Goal: Download file/media

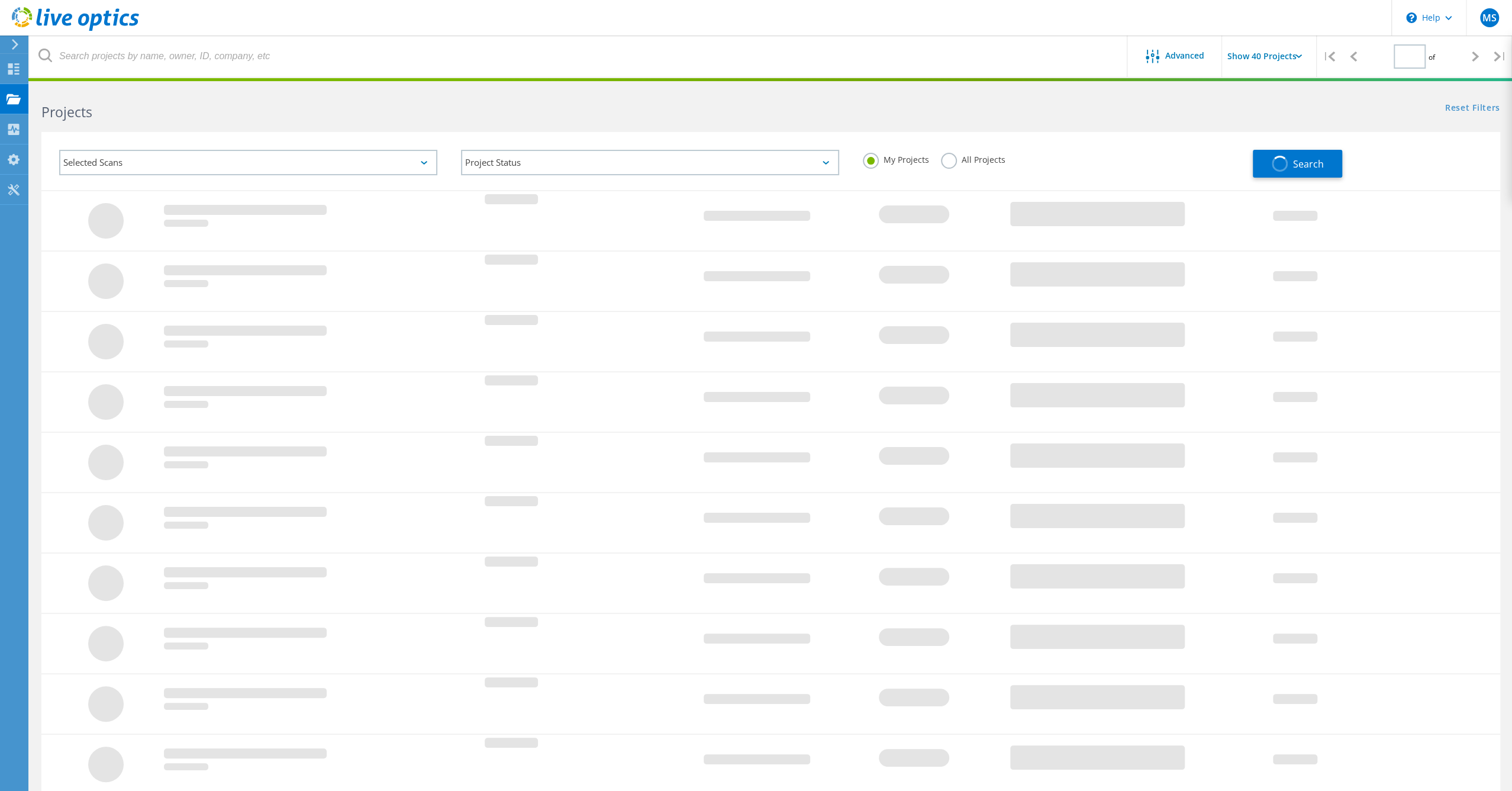
type input "1"
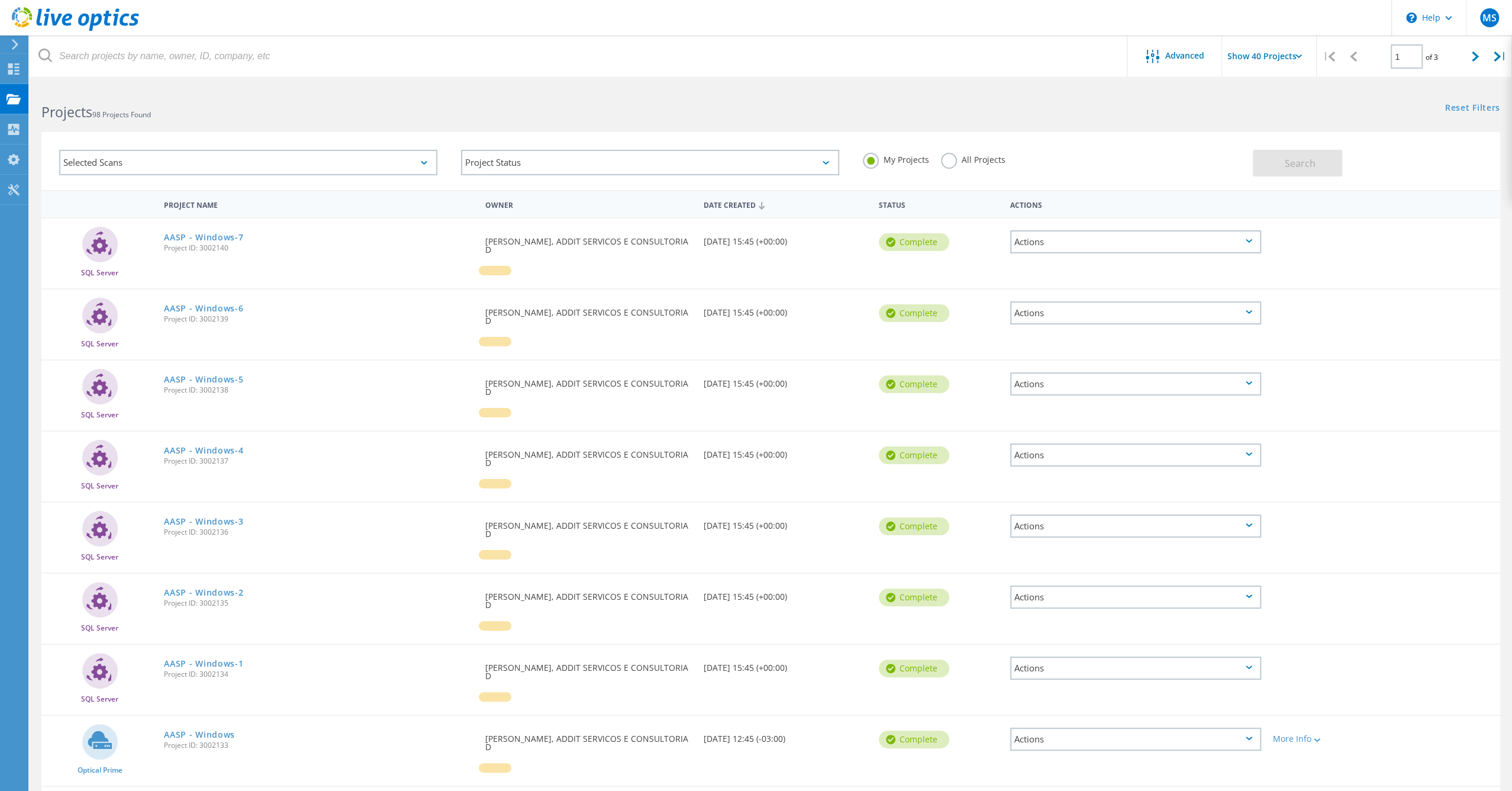
click at [182, 87] on div "Projects 98 Projects Found" at bounding box center [400, 101] width 741 height 31
click at [20, 47] on div at bounding box center [13, 43] width 17 height 11
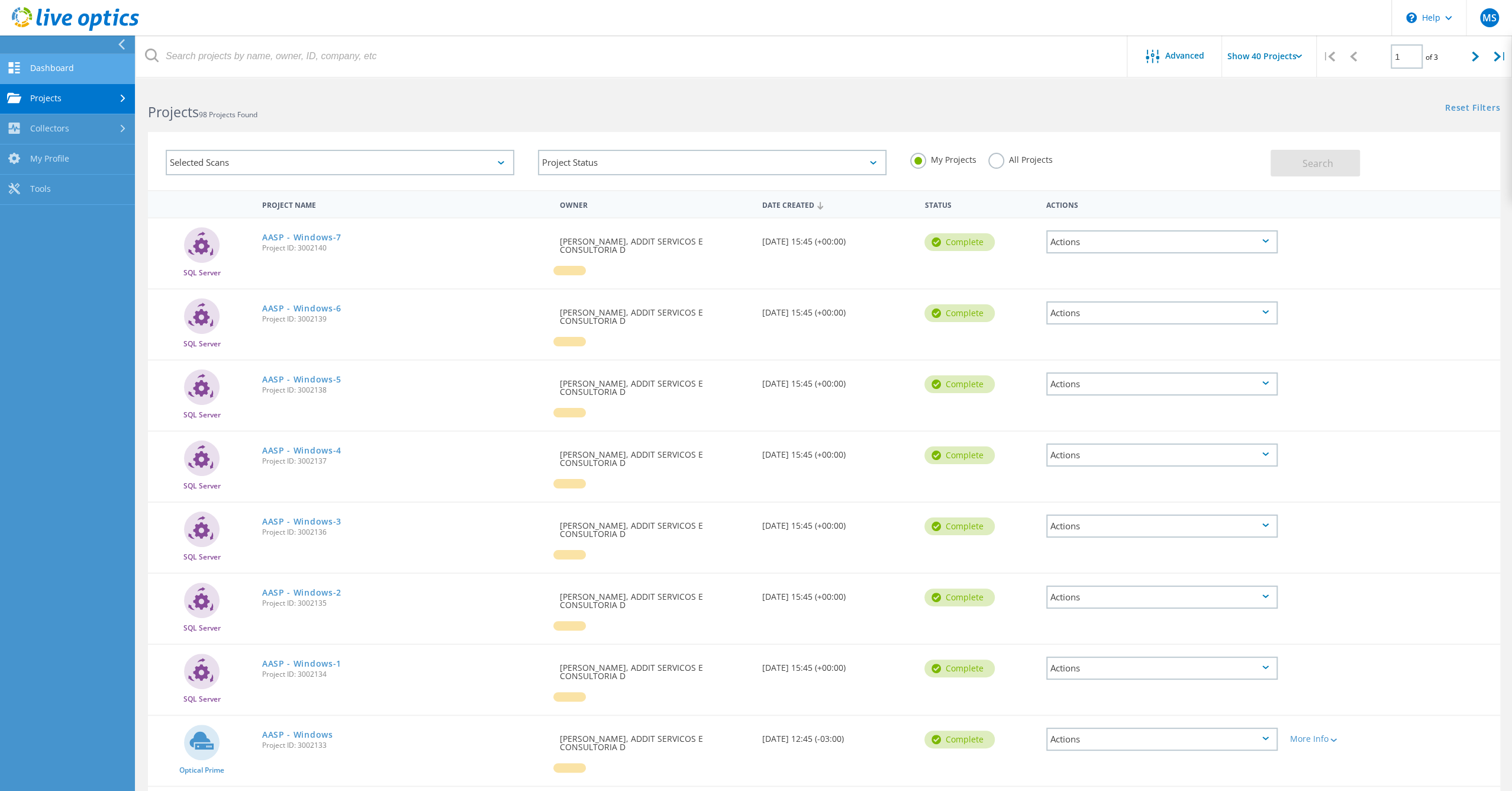
click at [70, 69] on link "Dashboard" at bounding box center [68, 69] width 135 height 30
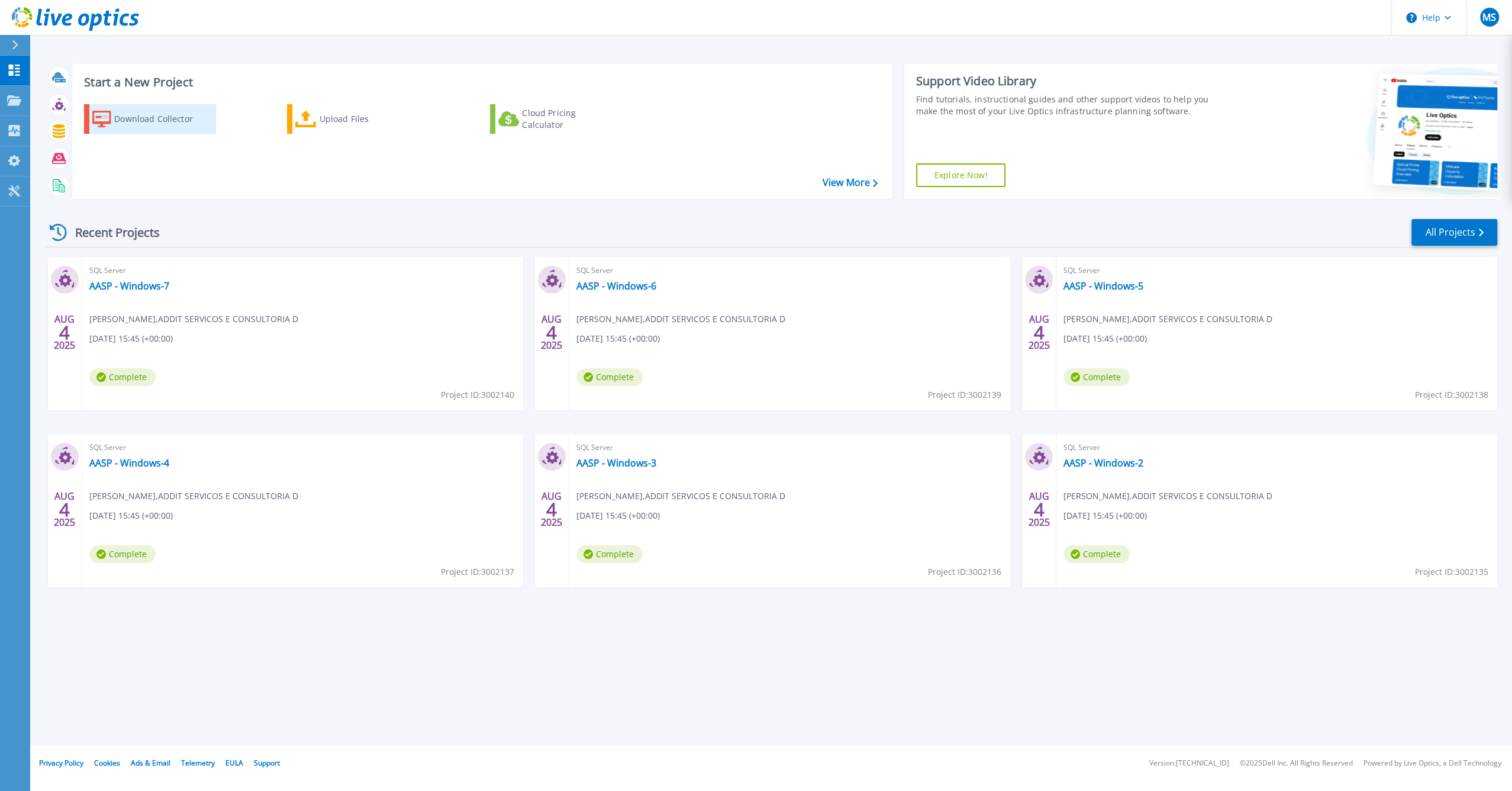
click at [193, 130] on div "Download Collector" at bounding box center [161, 119] width 95 height 24
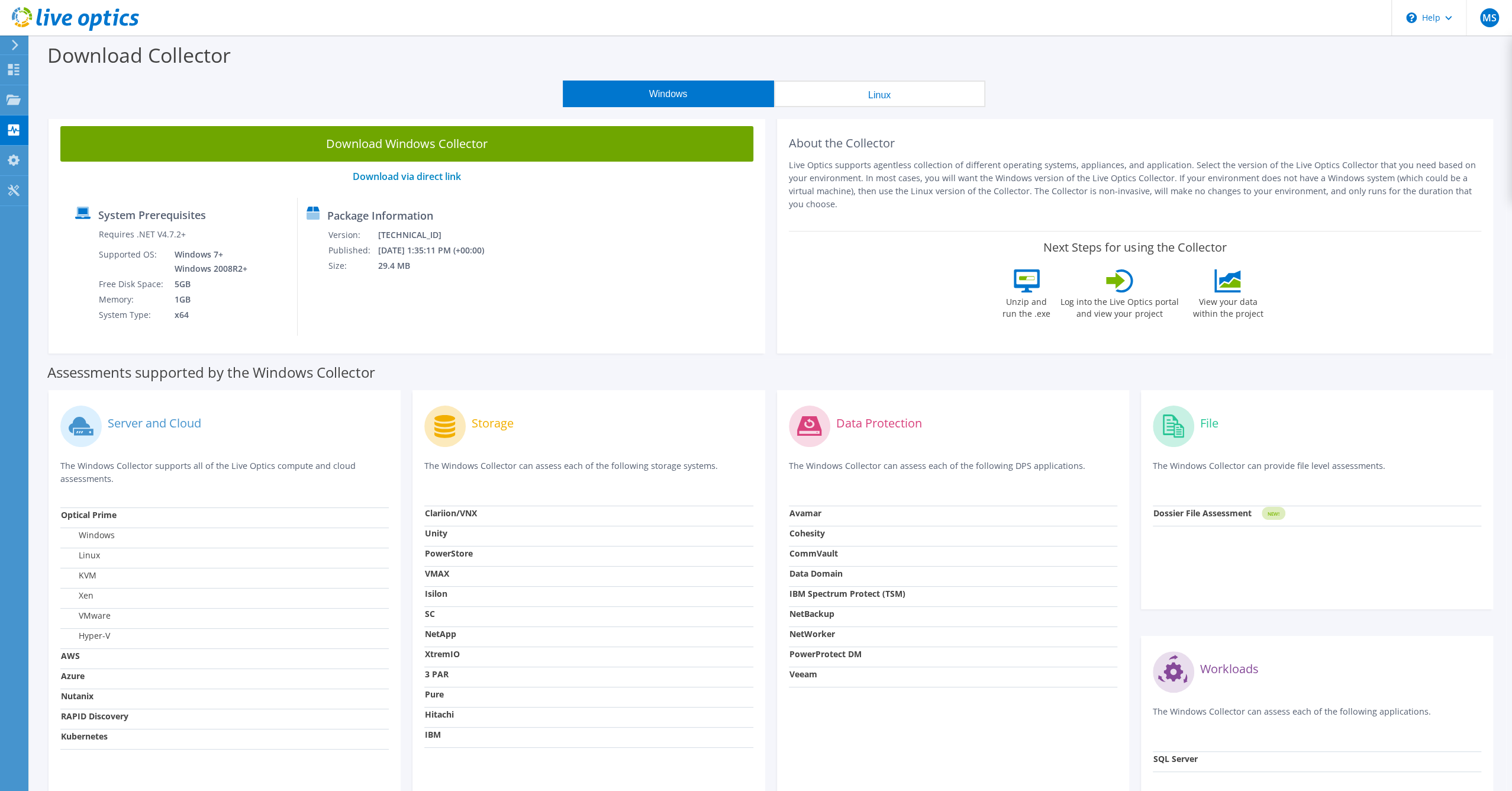
click at [659, 92] on button "Windows" at bounding box center [668, 94] width 211 height 27
click at [436, 180] on link "Download via direct link" at bounding box center [406, 176] width 108 height 13
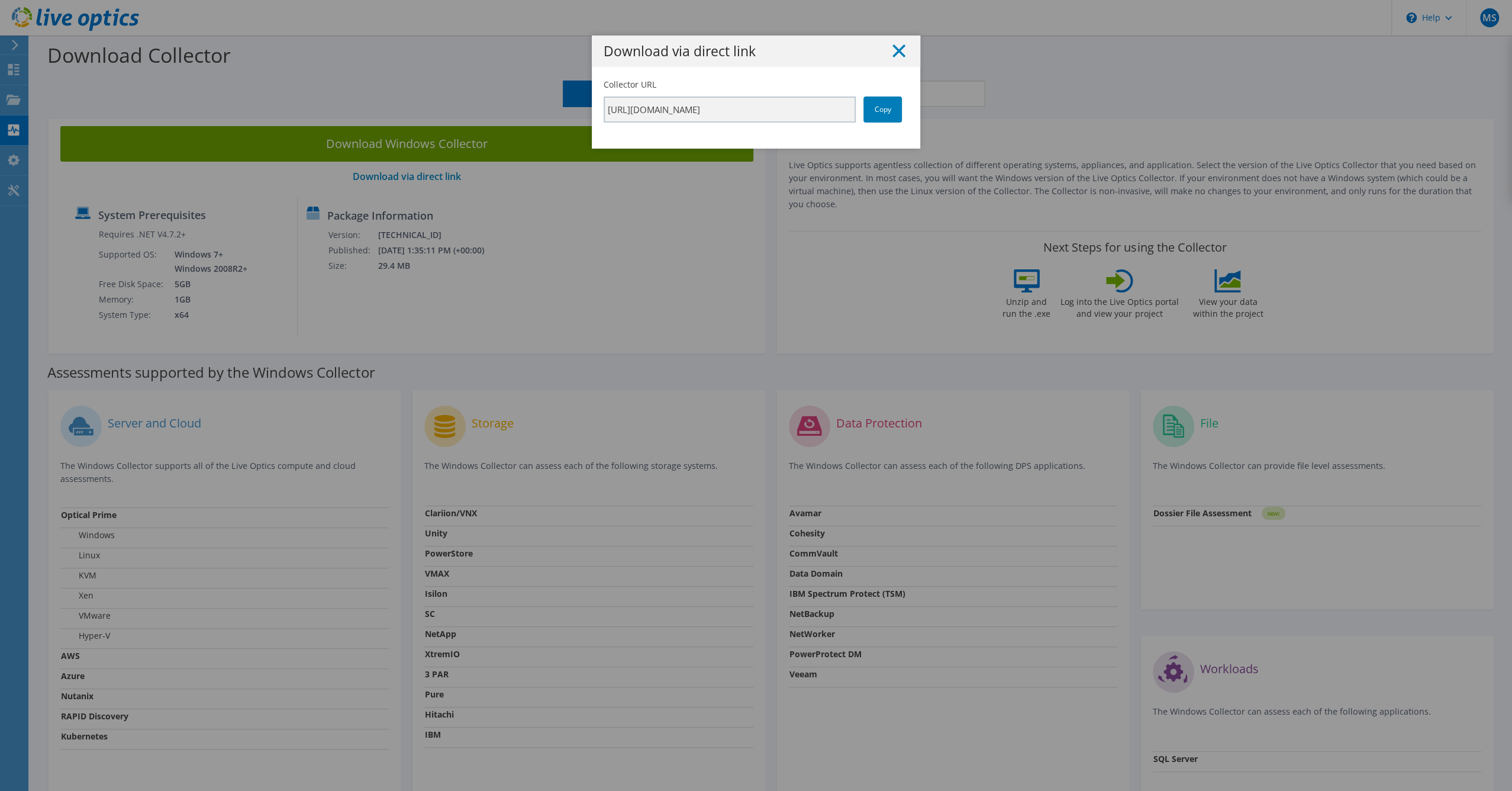
click at [894, 48] on icon at bounding box center [898, 50] width 13 height 13
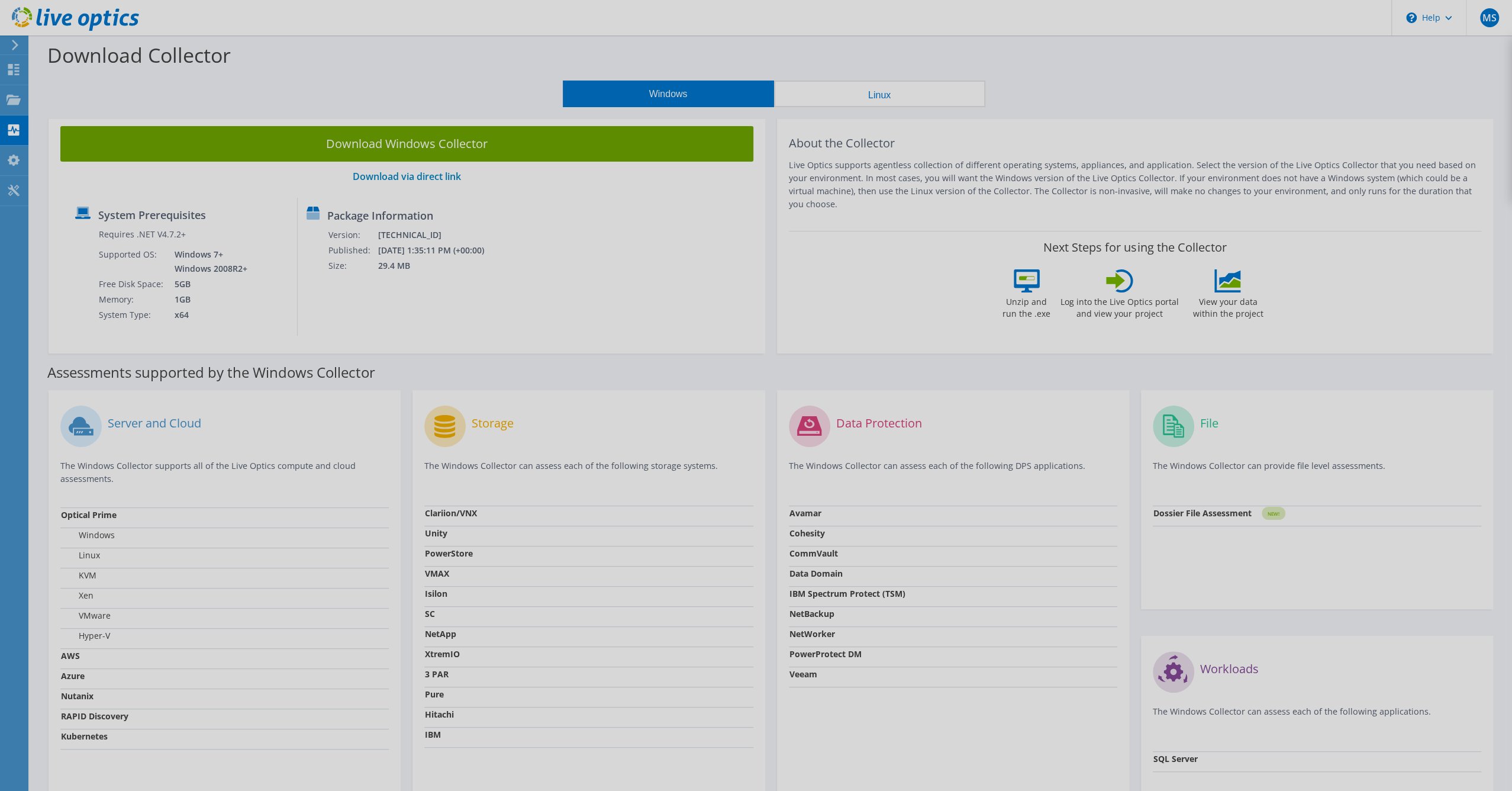
click at [595, 248] on div at bounding box center [756, 395] width 1512 height 791
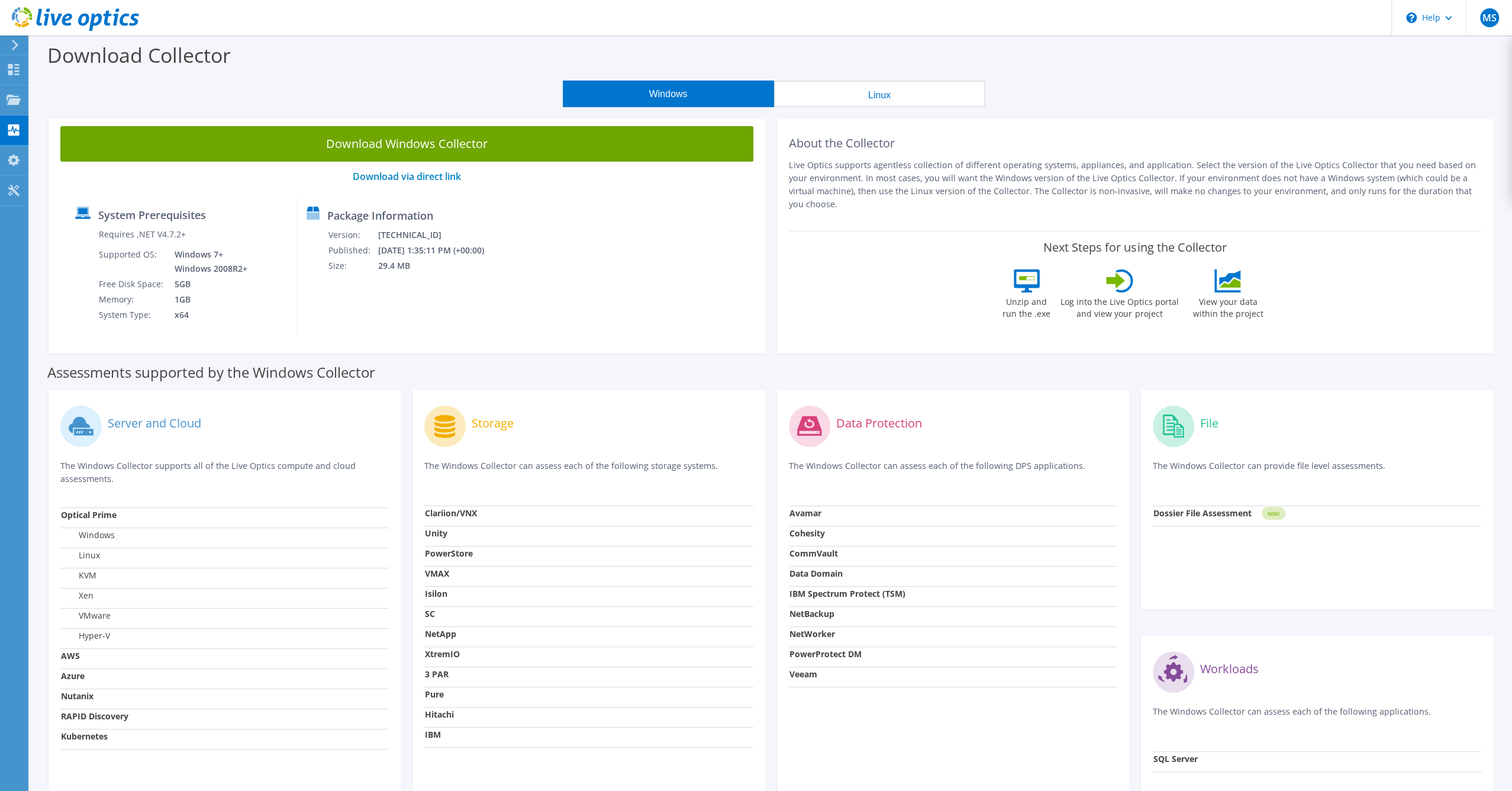
click at [453, 148] on link "Download Windows Collector" at bounding box center [407, 144] width 693 height 36
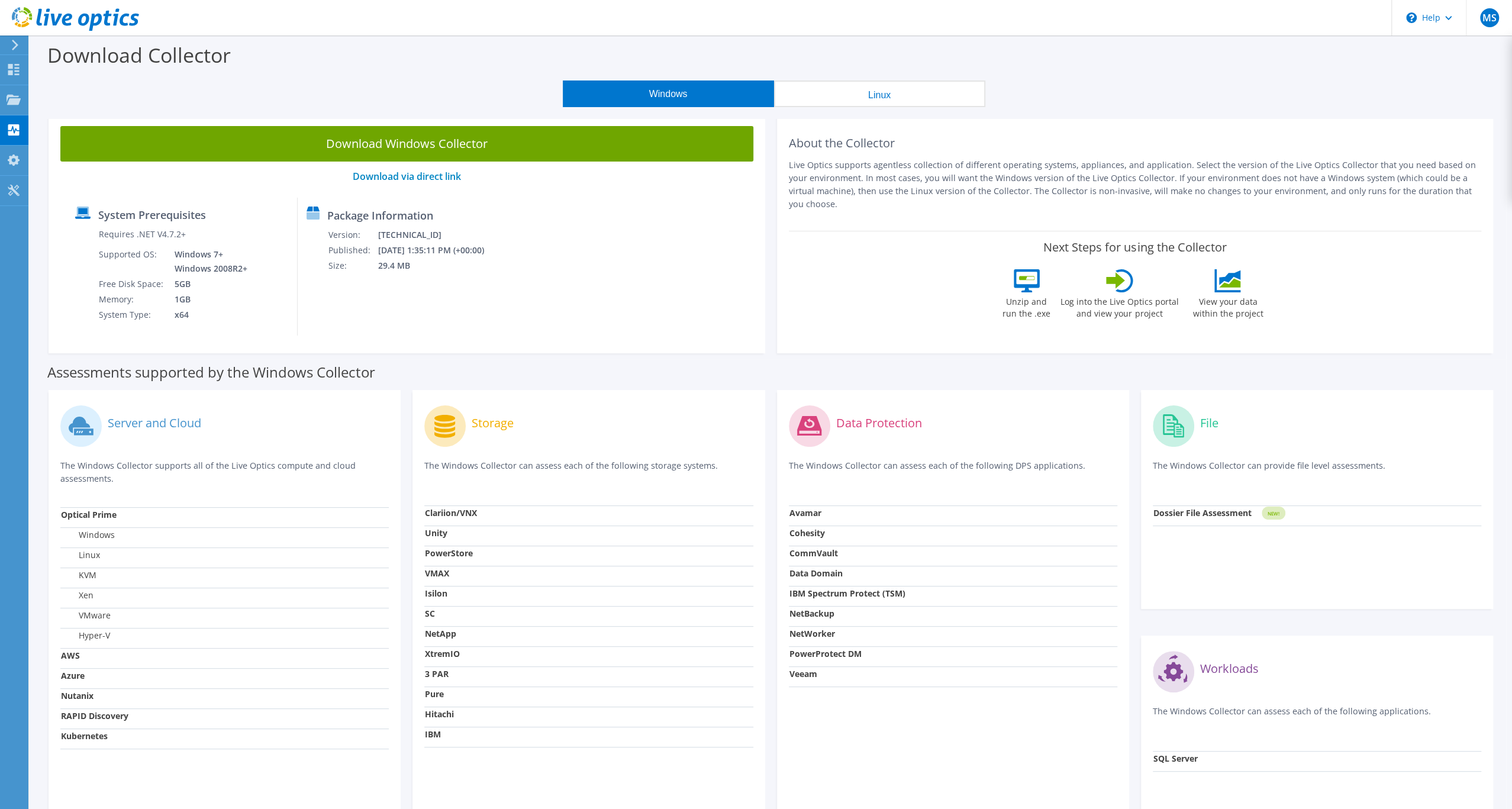
click at [606, 294] on div "System Prerequisites Requires .NET V4.7.2+ Supported OS: Windows 7+ Windows 200…" at bounding box center [407, 266] width 682 height 138
click at [558, 17] on header "MS End User Marcos Silva marcos.silva@addit.com.br ADDIT SERVICOS E CONSULTORIA…" at bounding box center [756, 17] width 1512 height 36
click at [15, 46] on icon at bounding box center [14, 44] width 9 height 11
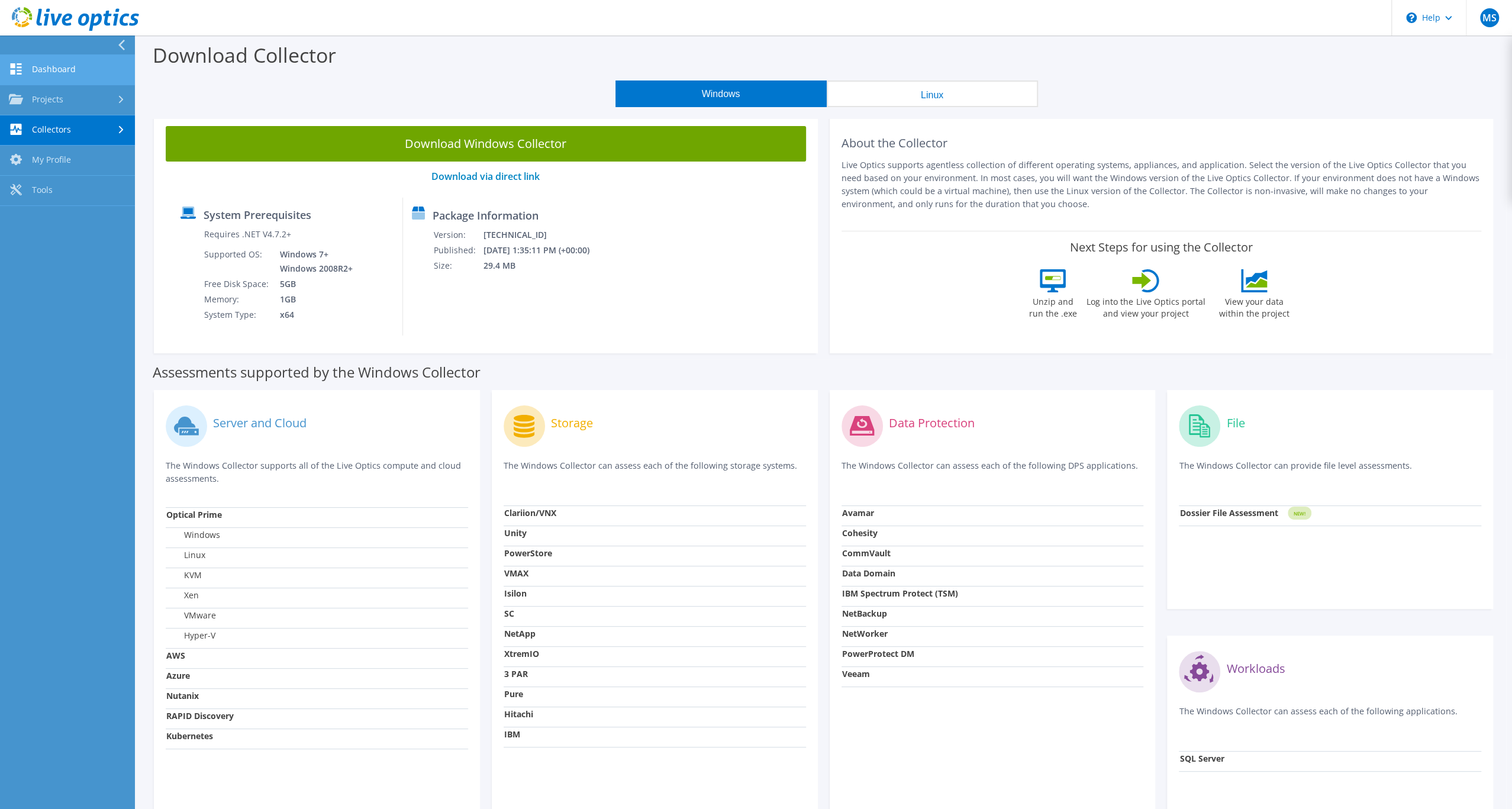
click at [68, 73] on link "Dashboard" at bounding box center [68, 70] width 135 height 30
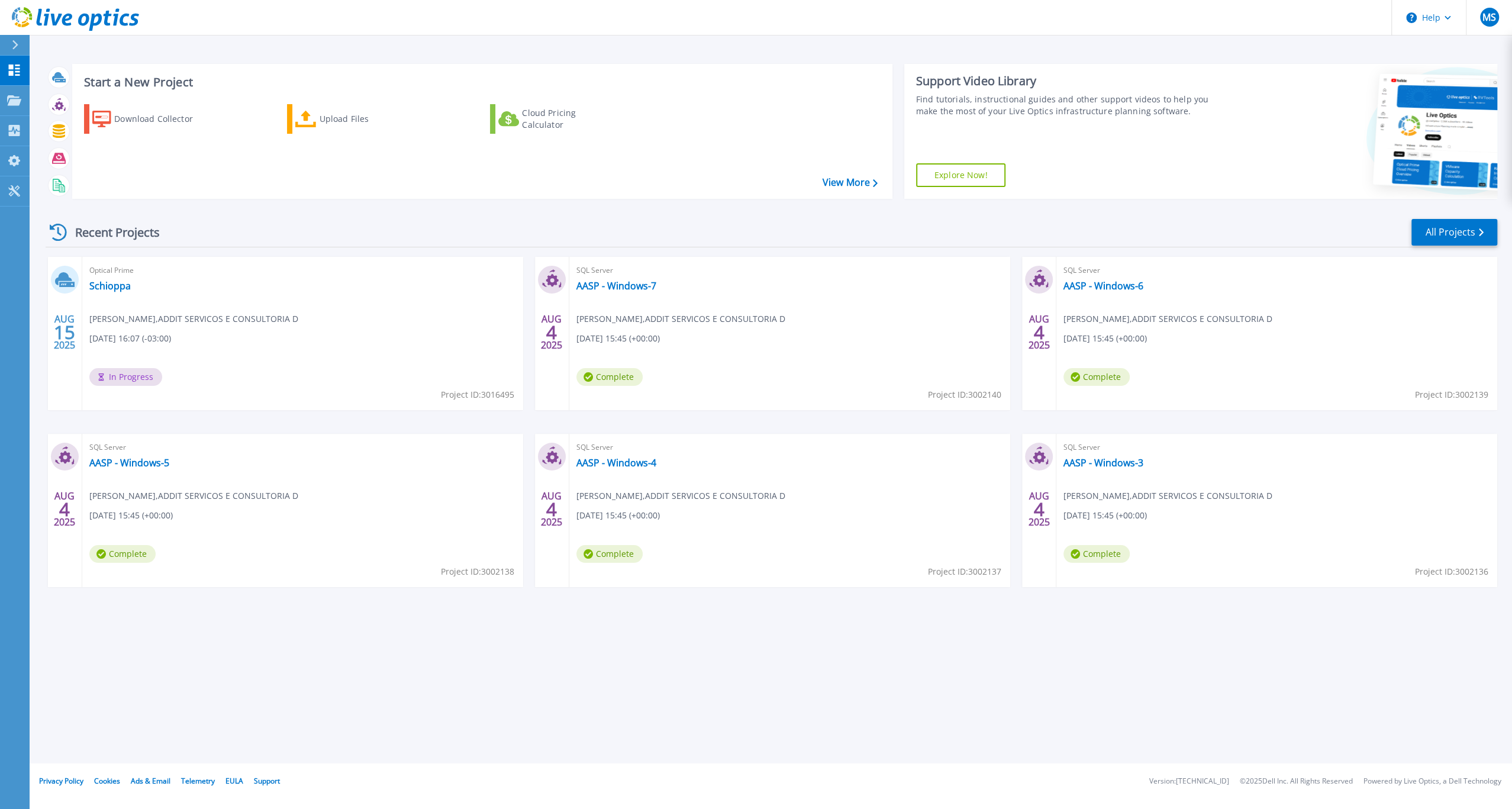
click at [180, 307] on div "Optical Prime [PERSON_NAME] , ADDIT SERVICOS E CONSULTORIA D [DATE] 16:07 (-03:…" at bounding box center [302, 333] width 441 height 153
click at [106, 292] on link "Schioppa" at bounding box center [110, 286] width 42 height 12
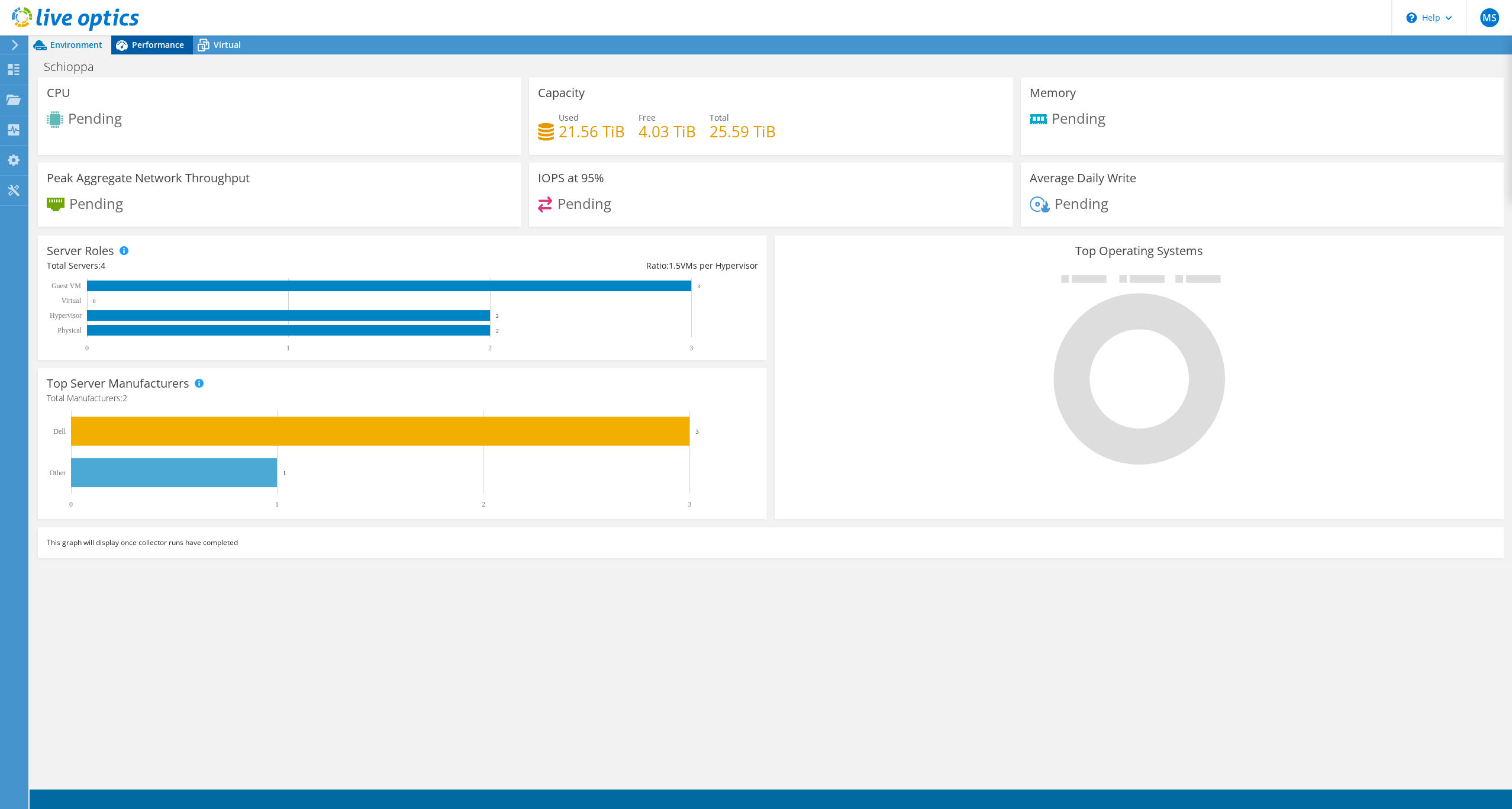
click at [155, 49] on span "Performance" at bounding box center [158, 44] width 52 height 12
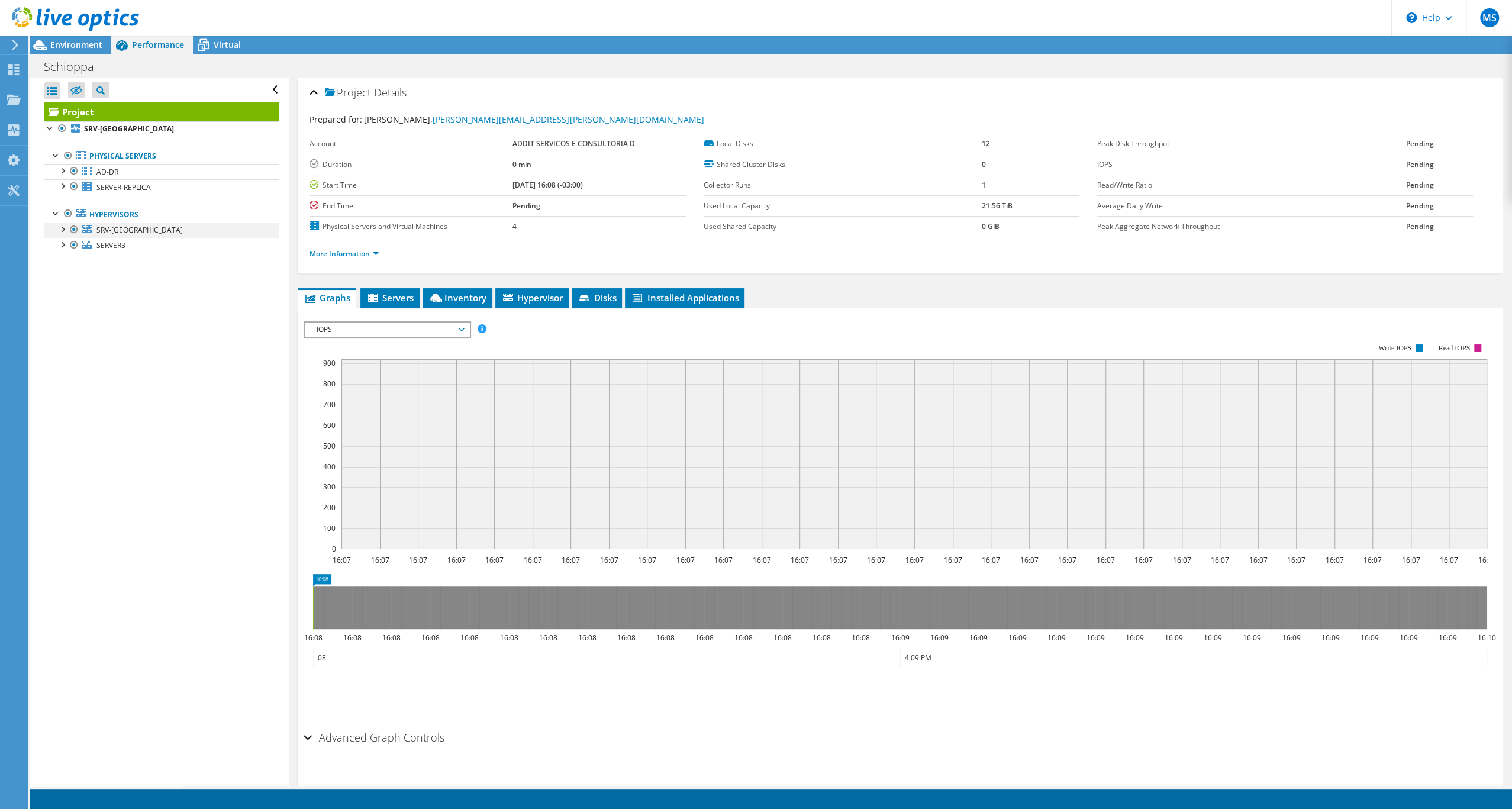
click at [61, 235] on div at bounding box center [62, 228] width 12 height 12
click at [109, 250] on span "SERVER3" at bounding box center [111, 245] width 29 height 10
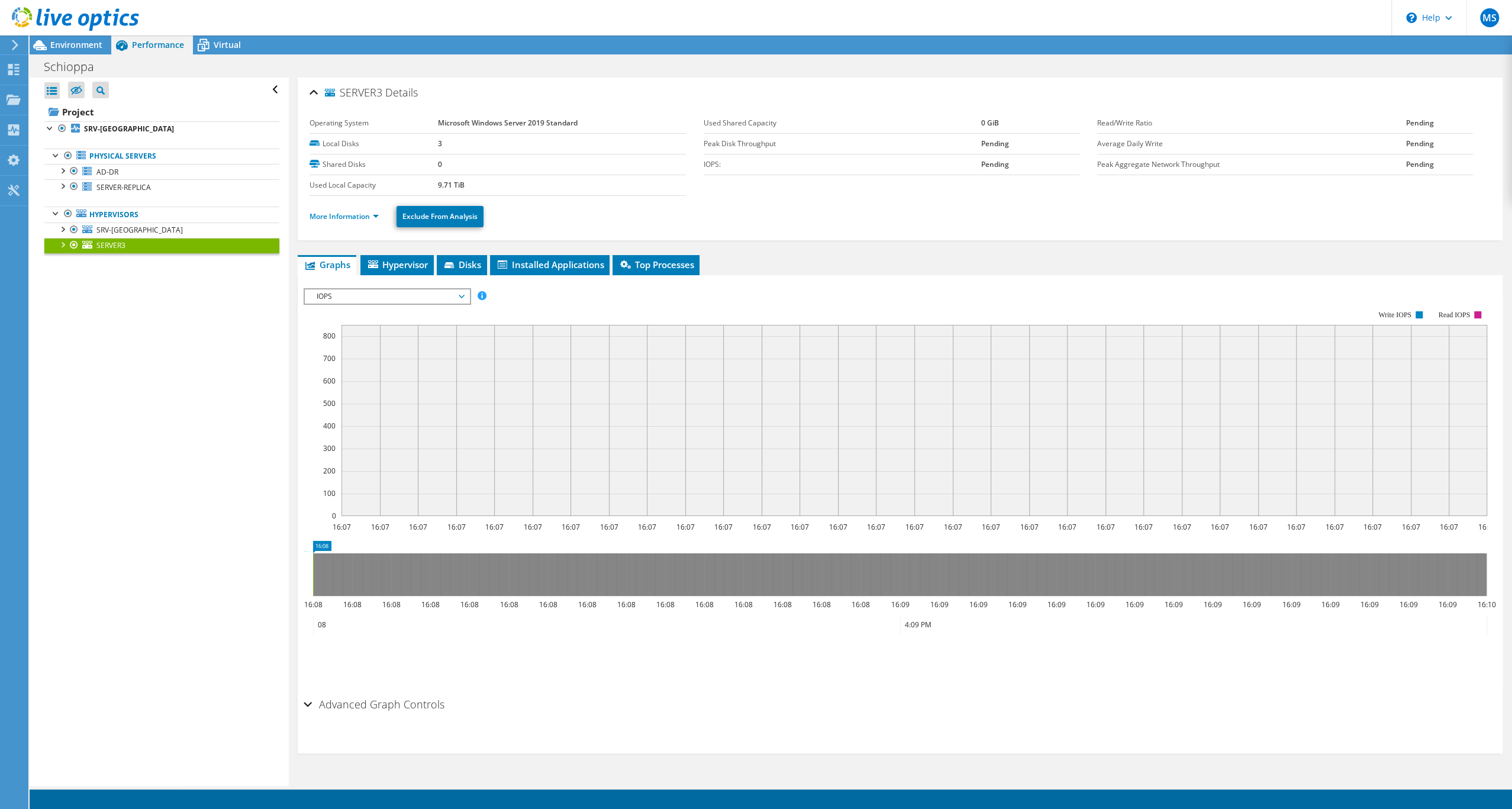
click at [63, 250] on div at bounding box center [62, 243] width 12 height 12
click at [213, 53] on div "Virtual" at bounding box center [221, 45] width 57 height 19
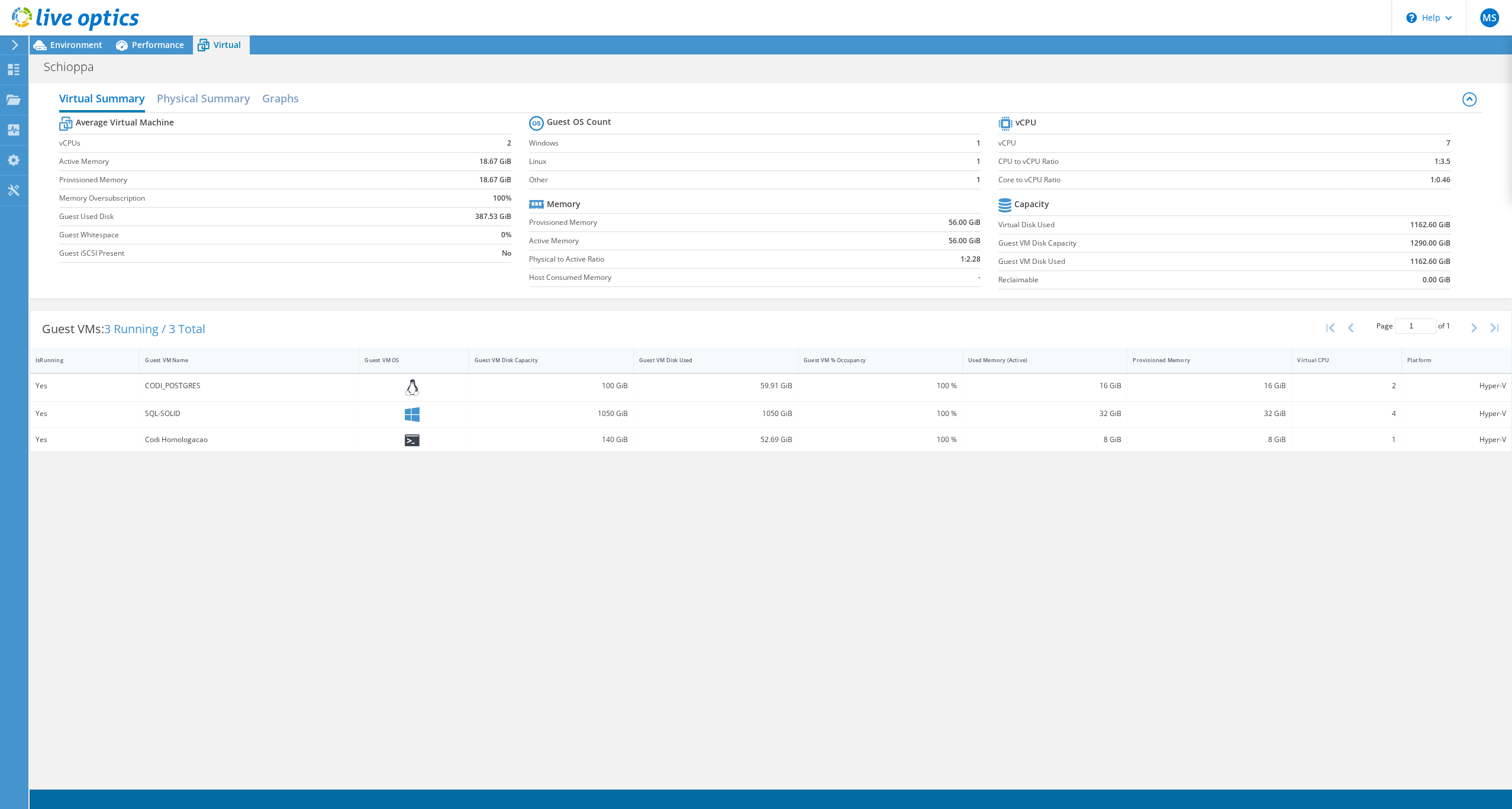
click at [224, 268] on section "Average Virtual Machine vCPUs 2 Active Memory 18.67 GiB Provisioned Memory 18.6…" at bounding box center [294, 191] width 470 height 155
click at [156, 49] on span "Performance" at bounding box center [158, 44] width 52 height 12
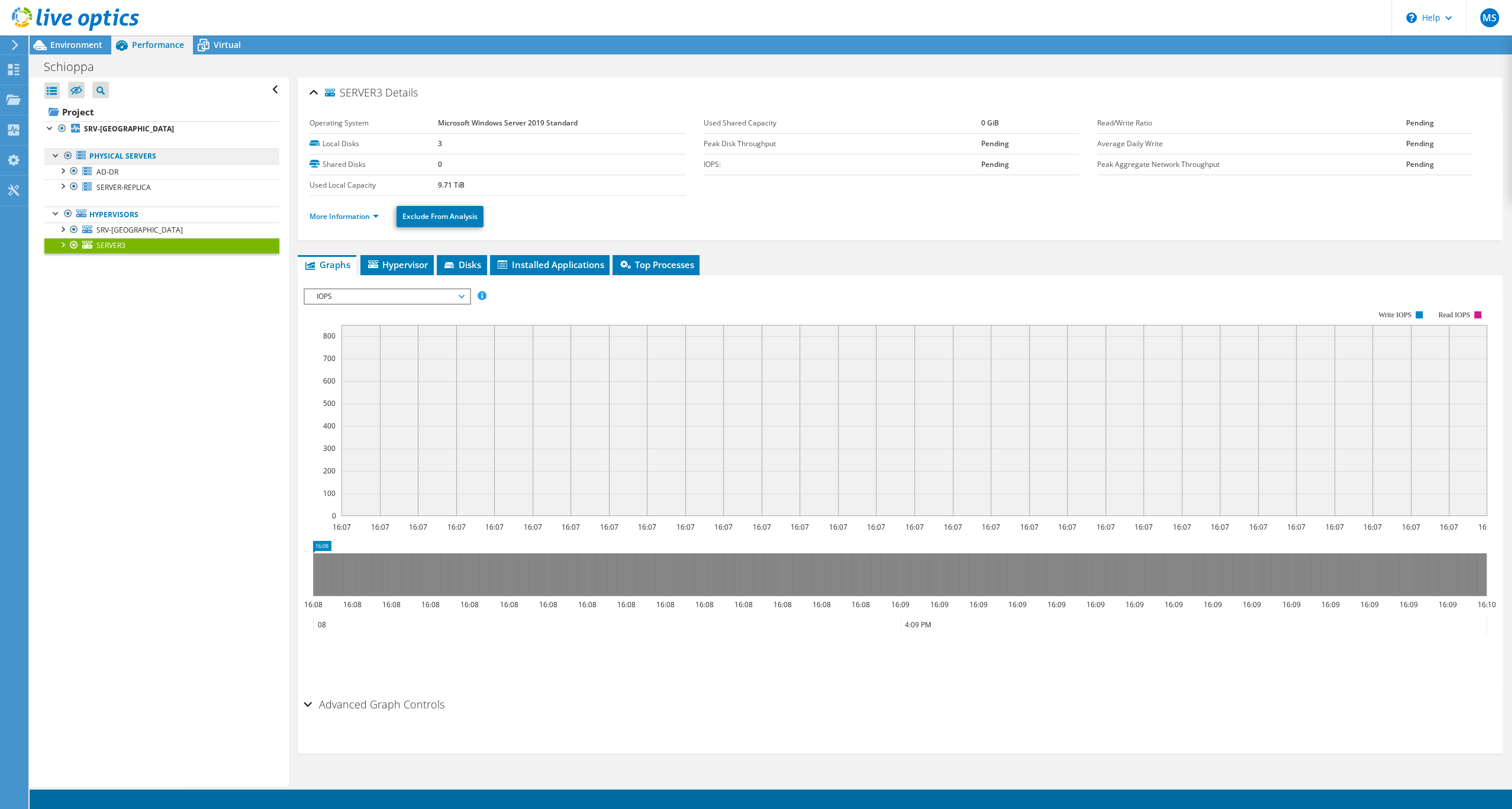
click at [166, 164] on link "Physical Servers" at bounding box center [161, 156] width 235 height 15
click at [94, 180] on link "AD-DR" at bounding box center [161, 172] width 235 height 15
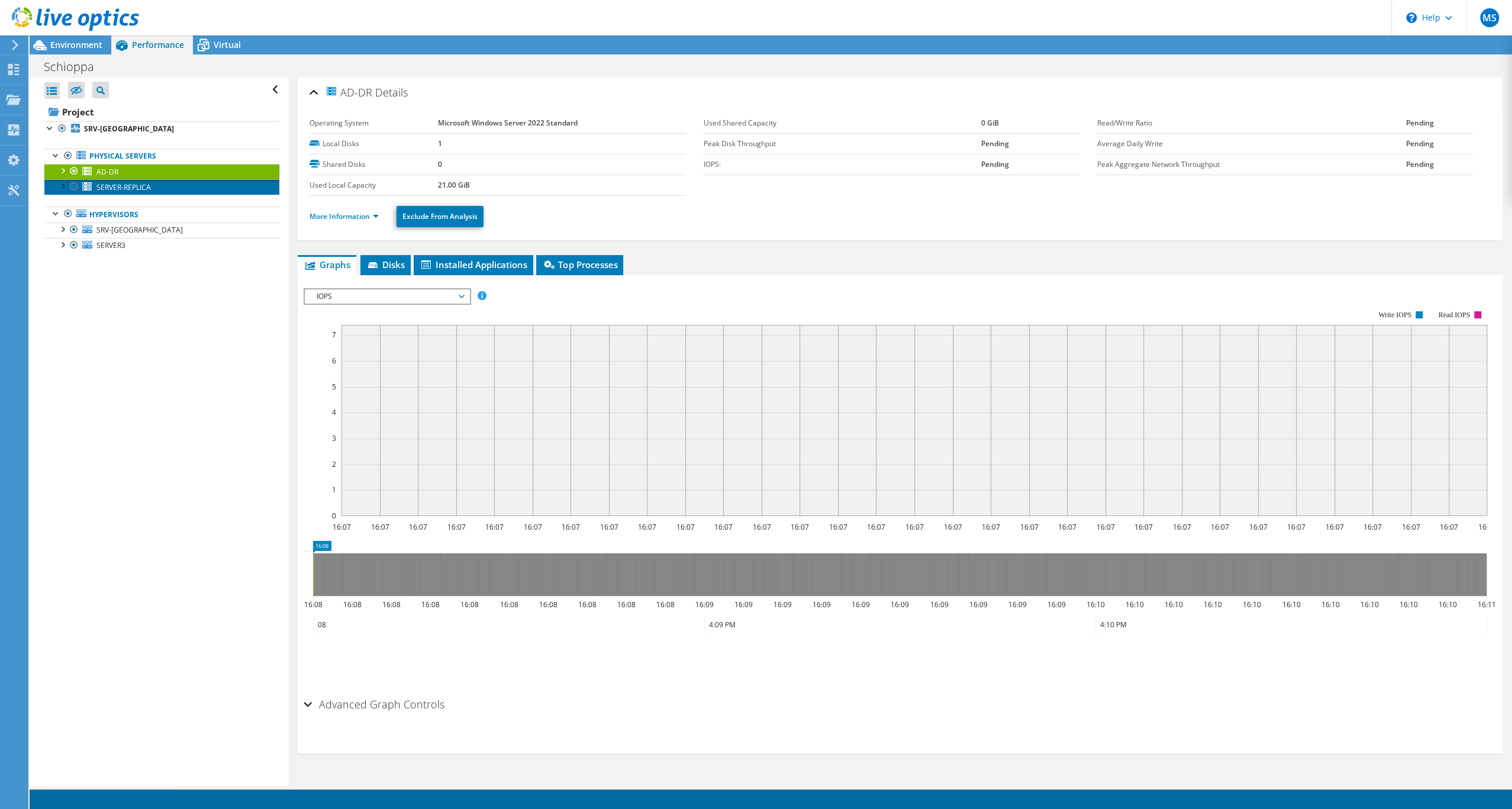
click at [149, 192] on span "SERVER-REPLICA" at bounding box center [124, 187] width 54 height 10
click at [231, 355] on div "Open All Close All Hide Excluded Nodes Project Tree Filter" at bounding box center [159, 432] width 259 height 709
click at [13, 49] on icon at bounding box center [14, 44] width 9 height 11
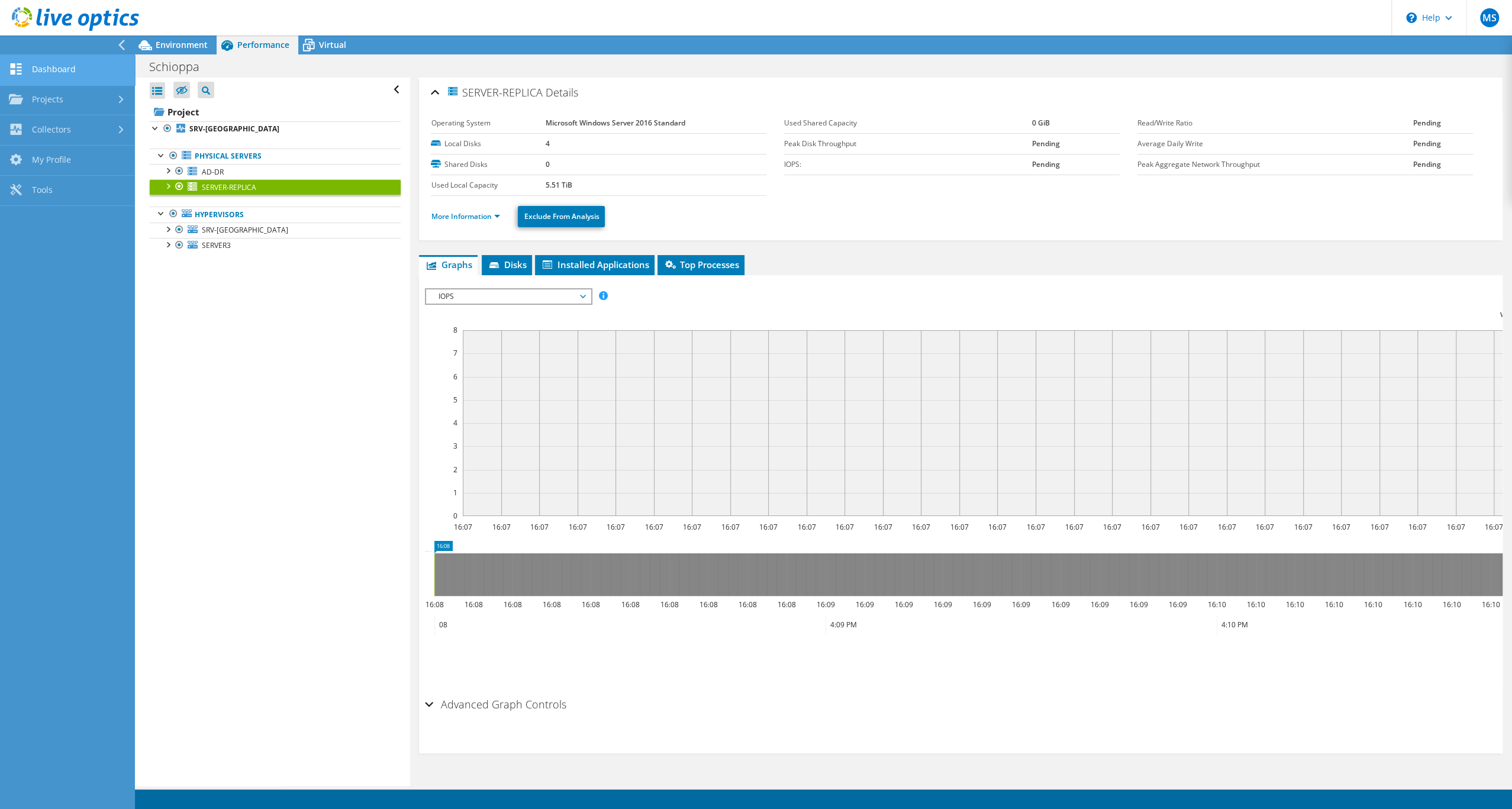
click at [71, 68] on link "Dashboard" at bounding box center [68, 70] width 135 height 30
